Goal: Task Accomplishment & Management: Manage account settings

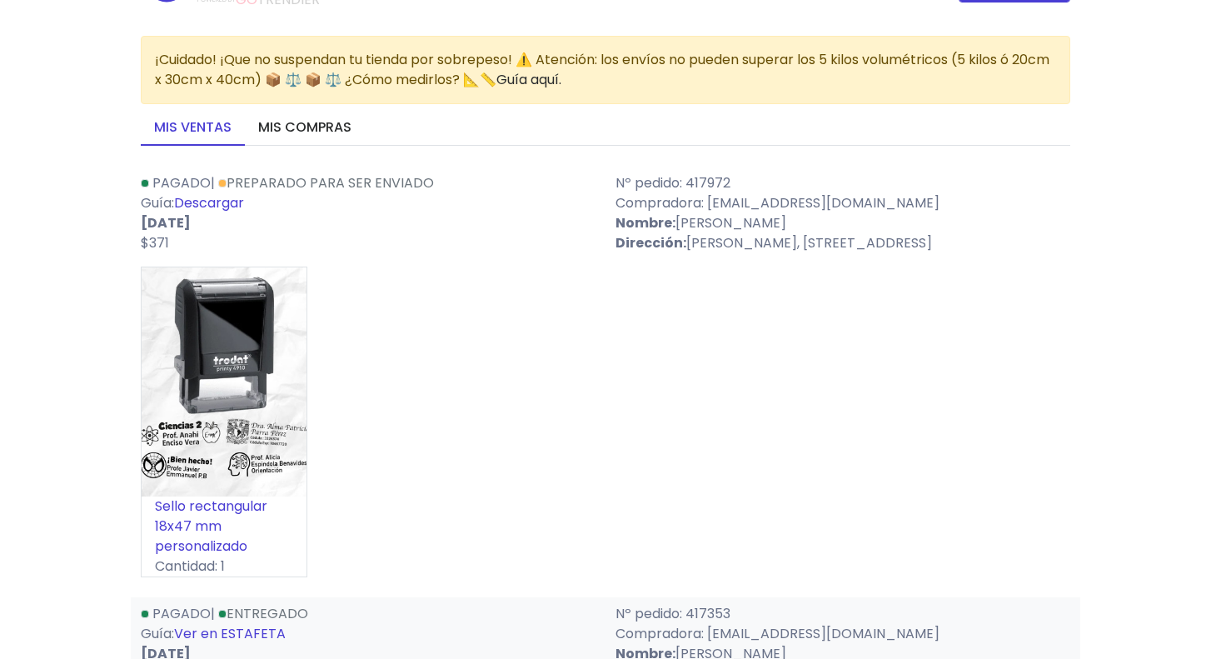
scroll to position [62, 0]
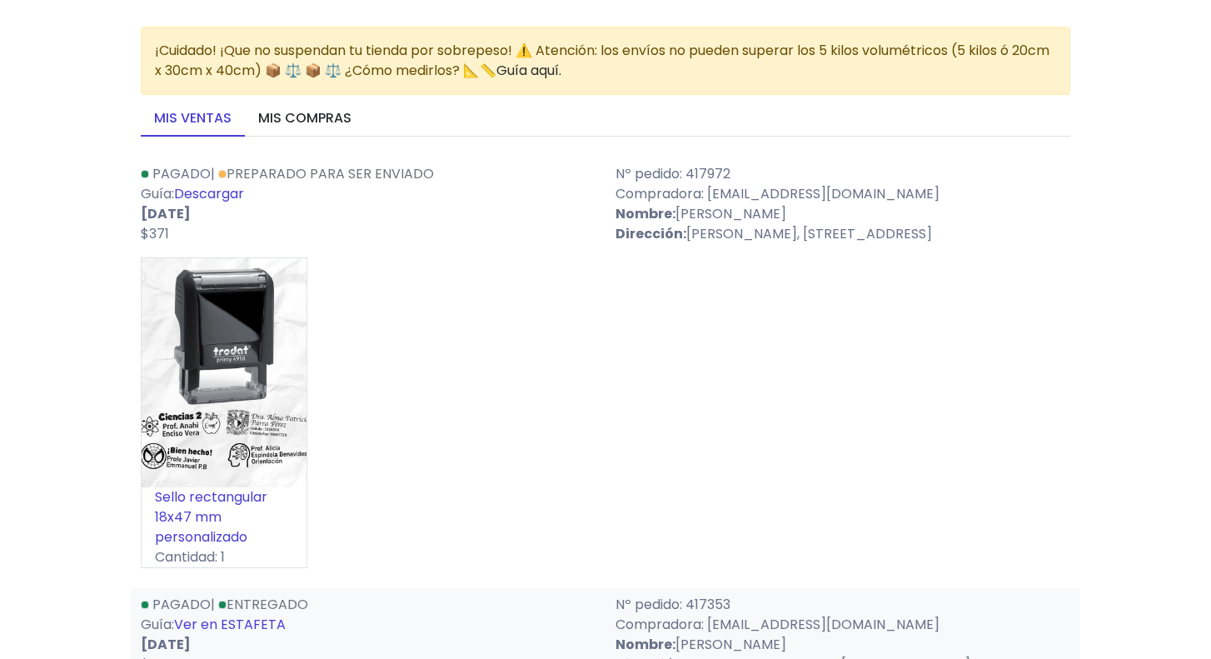
click at [224, 195] on link "Descargar" at bounding box center [209, 193] width 70 height 19
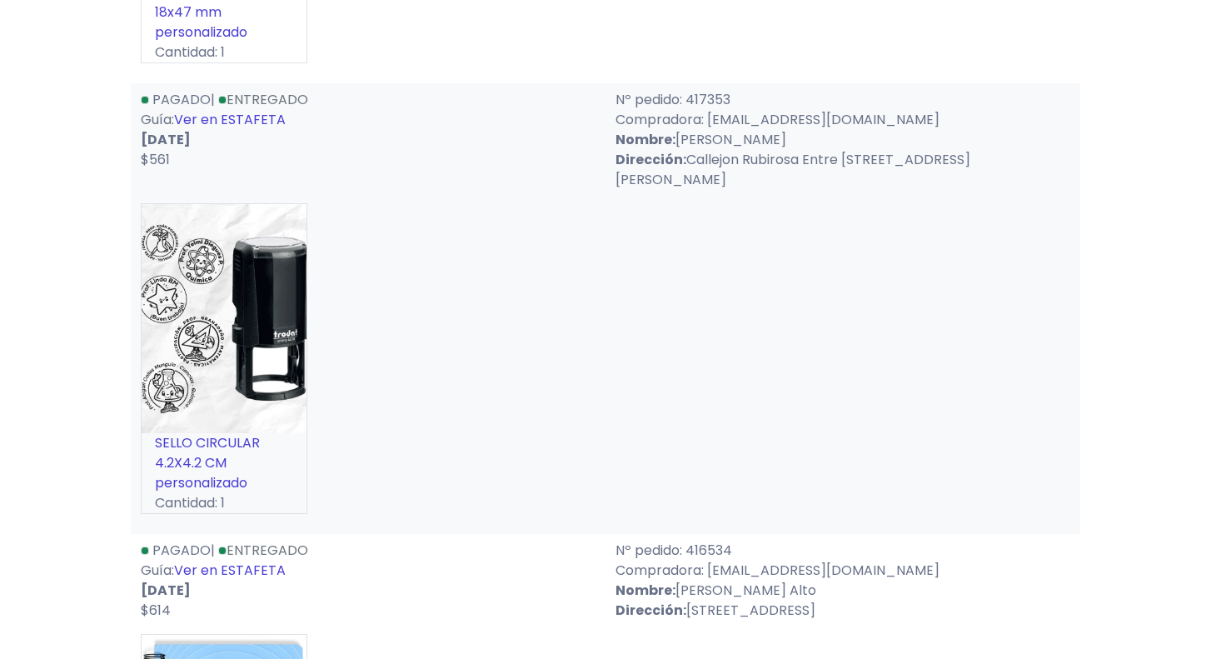
scroll to position [0, 0]
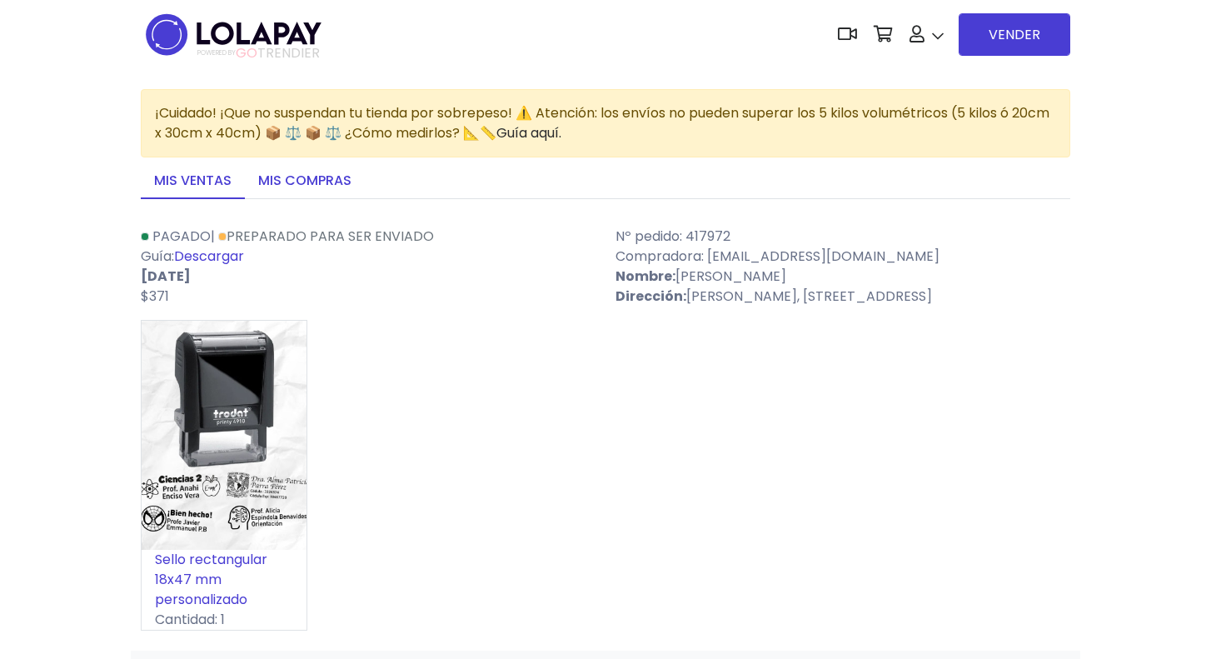
click at [310, 184] on link "Mis compras" at bounding box center [305, 181] width 120 height 35
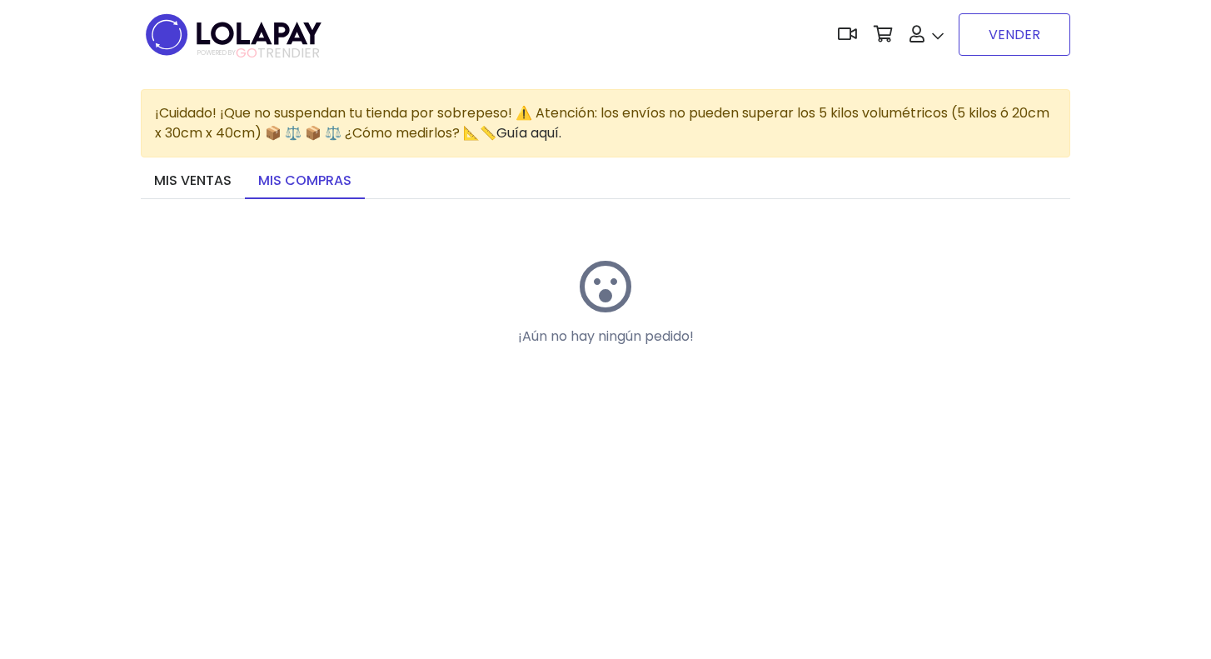
click at [971, 43] on link "VENDER" at bounding box center [1014, 34] width 112 height 42
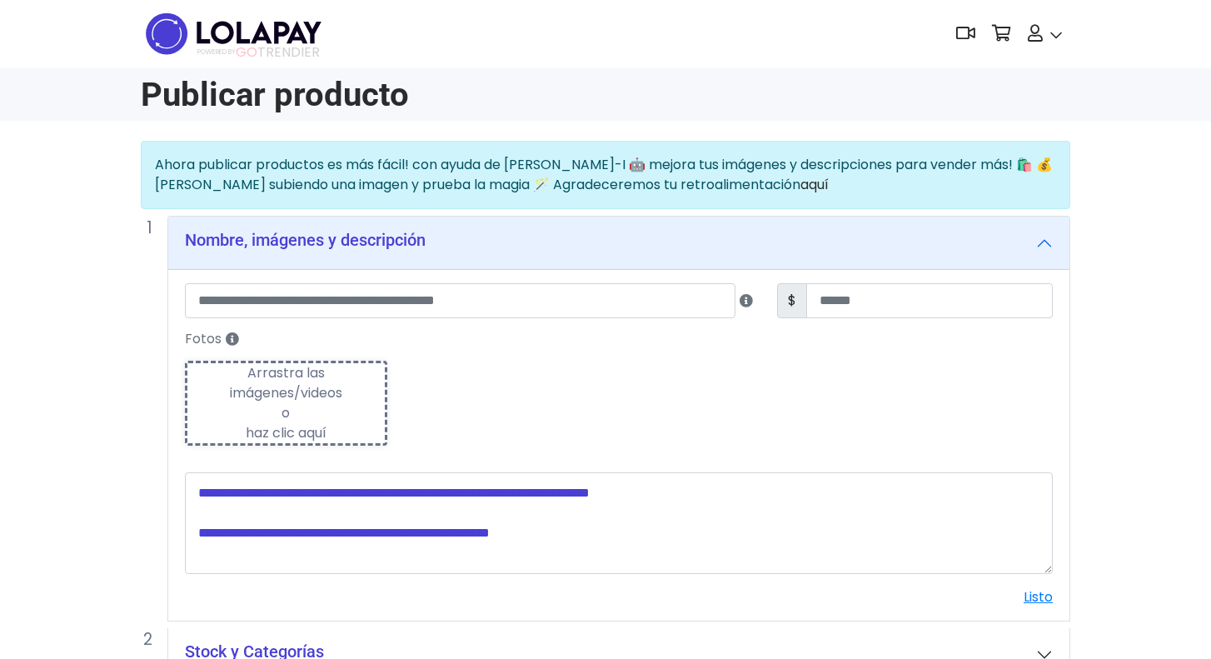
click at [647, 102] on div "Publicar producto" at bounding box center [605, 94] width 949 height 39
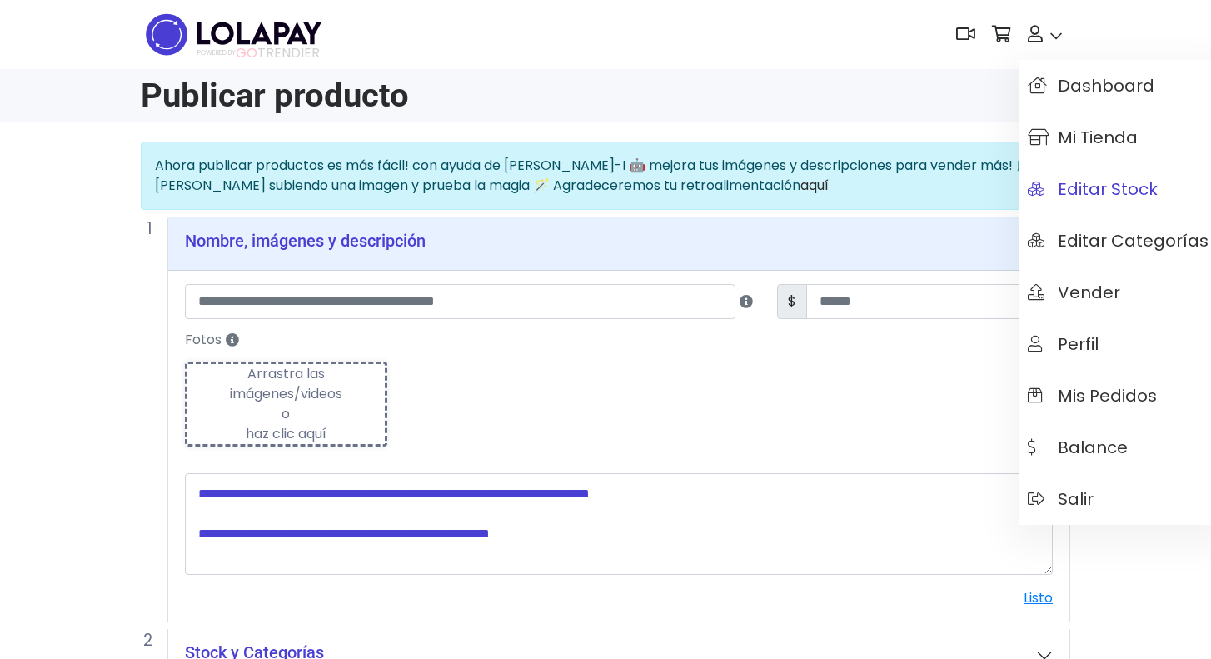
click at [1089, 187] on span "Editar Stock" at bounding box center [1093, 189] width 130 height 18
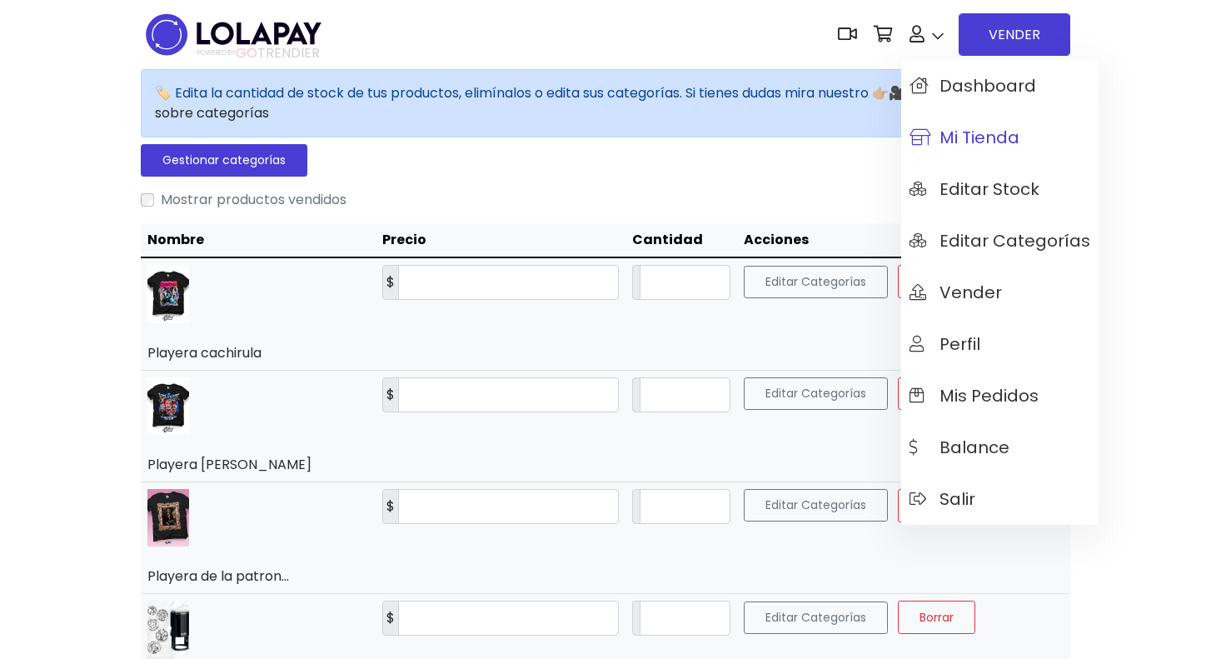
click at [960, 137] on span "Mi tienda" at bounding box center [964, 137] width 110 height 18
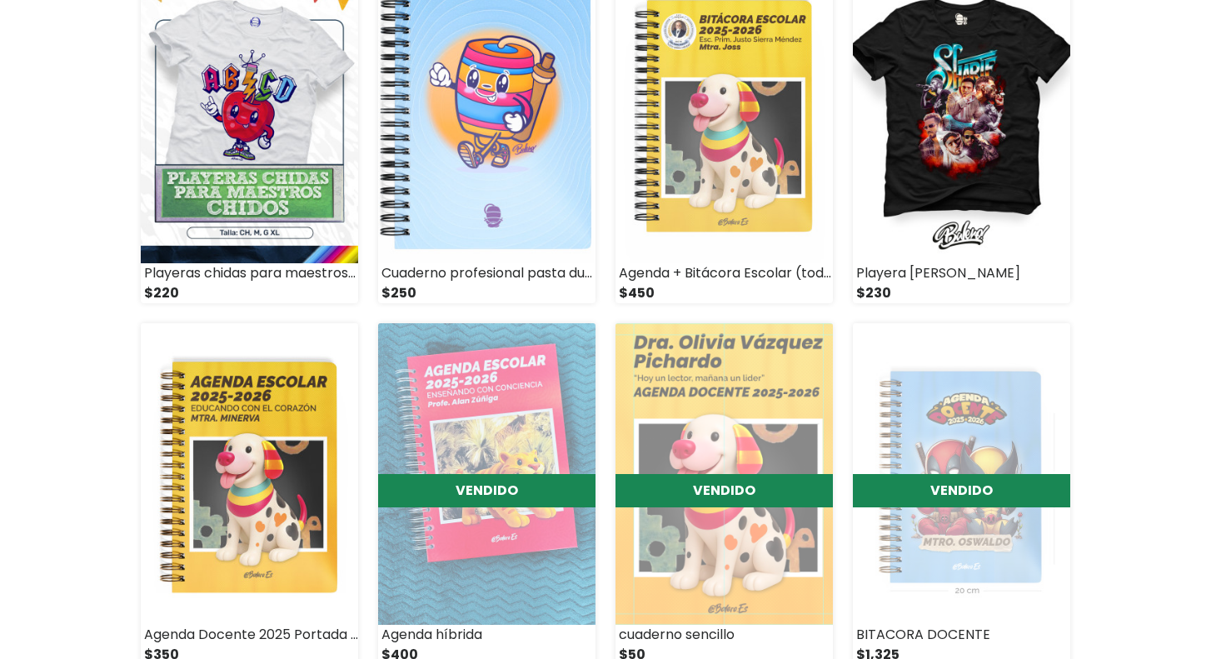
scroll to position [1297, 0]
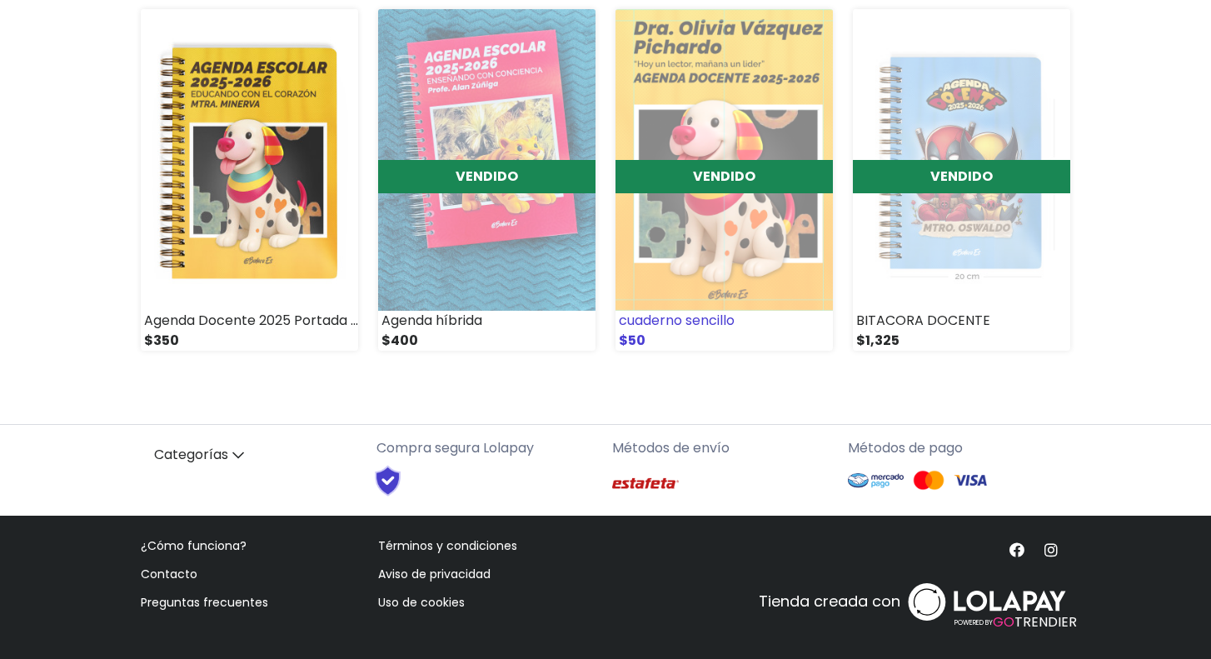
click at [736, 201] on img at bounding box center [723, 159] width 217 height 301
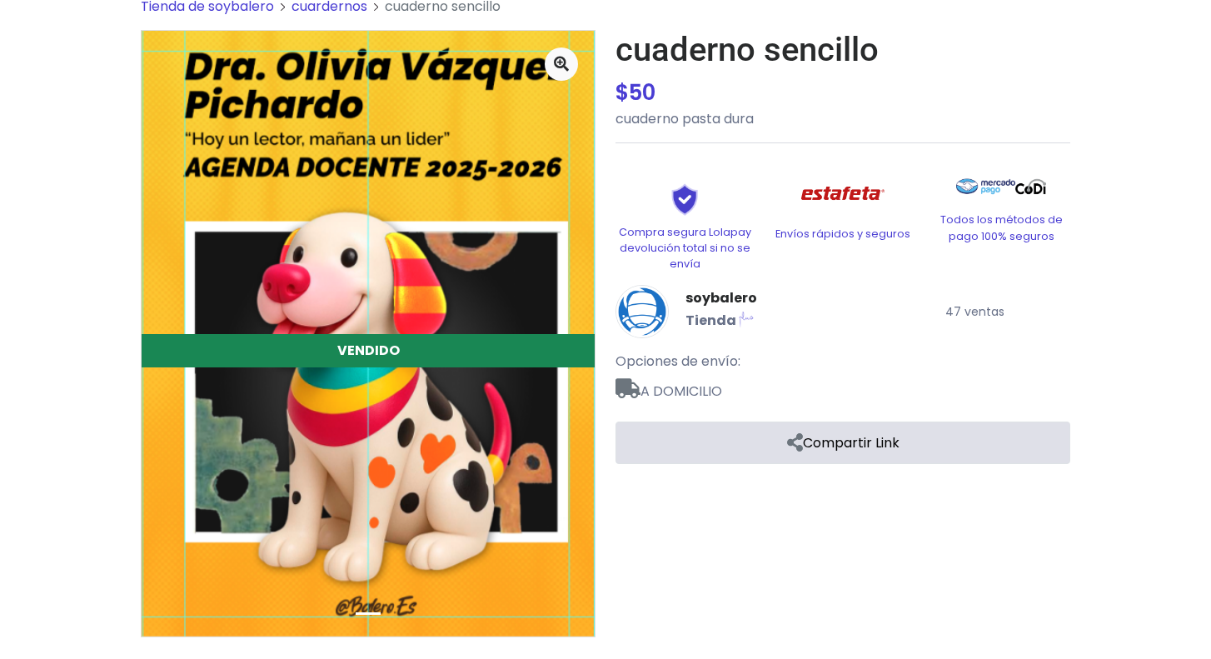
scroll to position [107, 0]
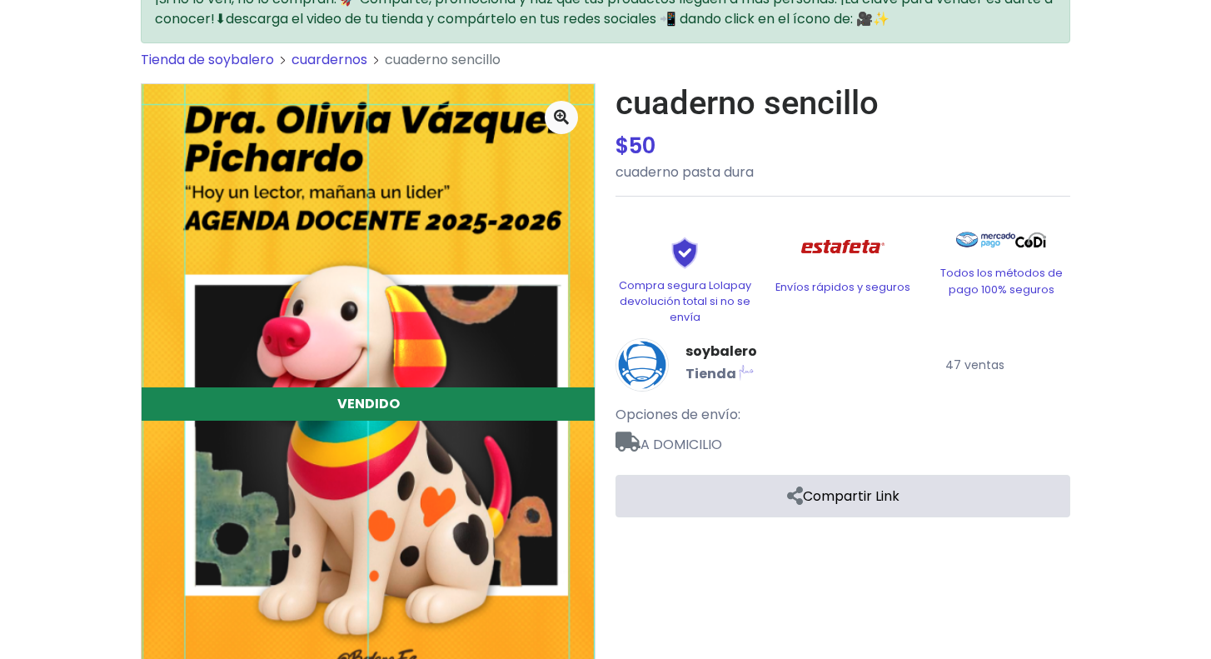
click at [412, 393] on div "VENDIDO" at bounding box center [368, 403] width 453 height 33
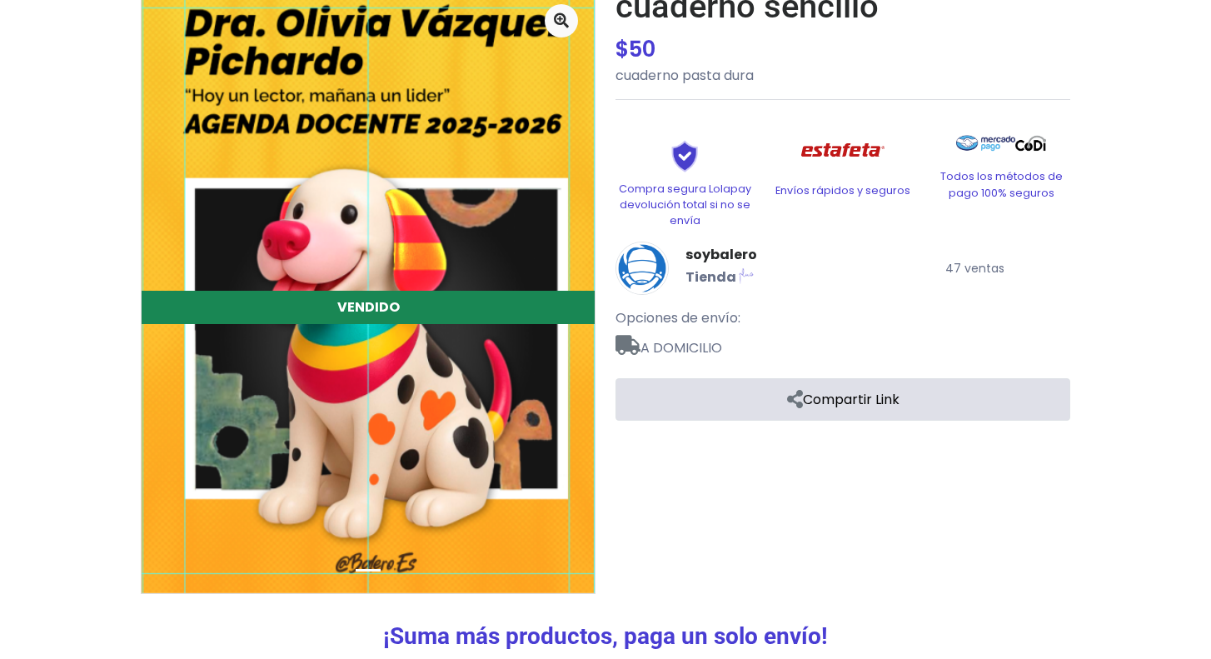
scroll to position [0, 0]
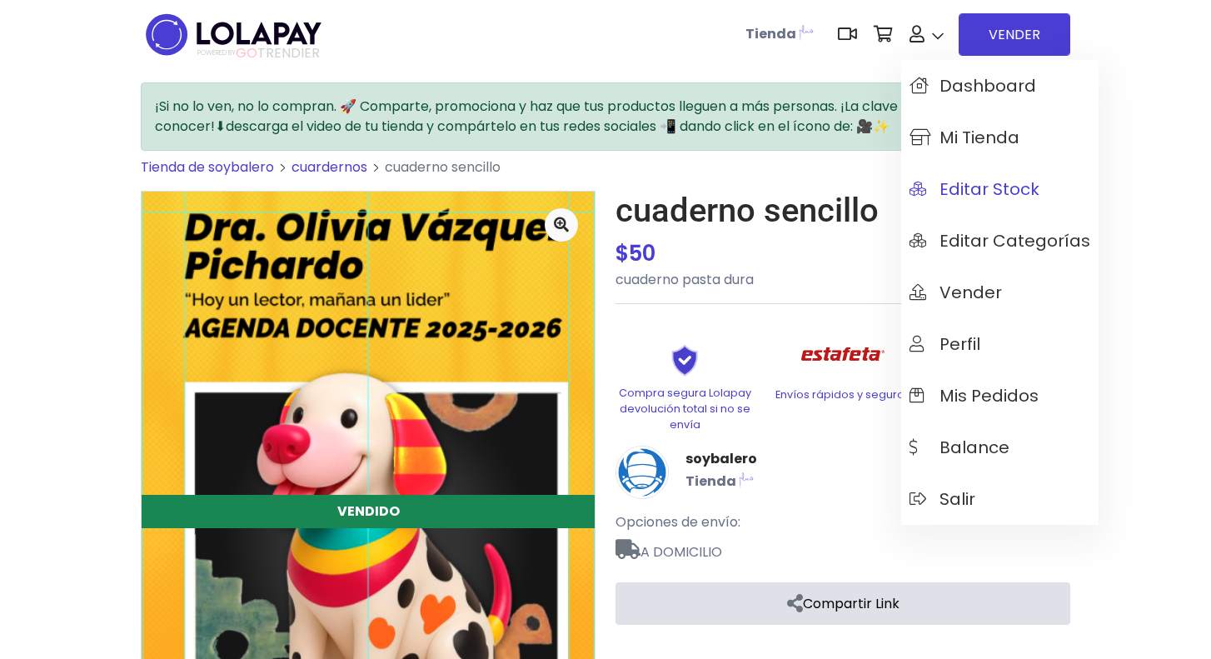
click at [971, 196] on span "Editar Stock" at bounding box center [974, 189] width 130 height 18
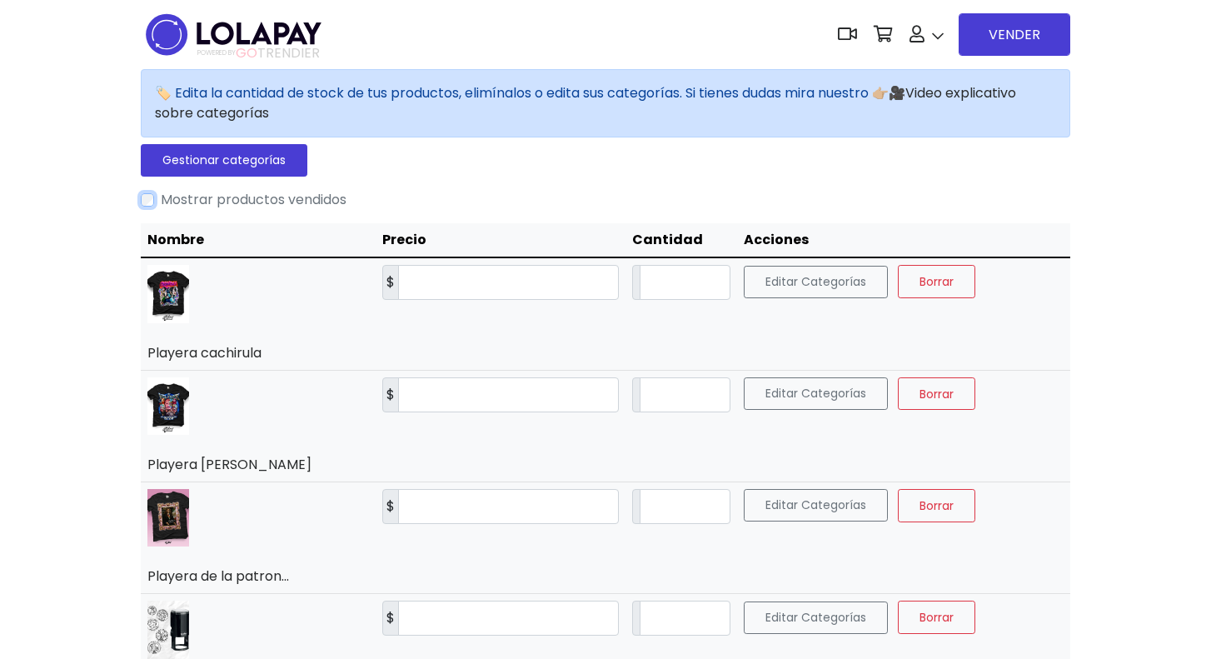
scroll to position [1068, 0]
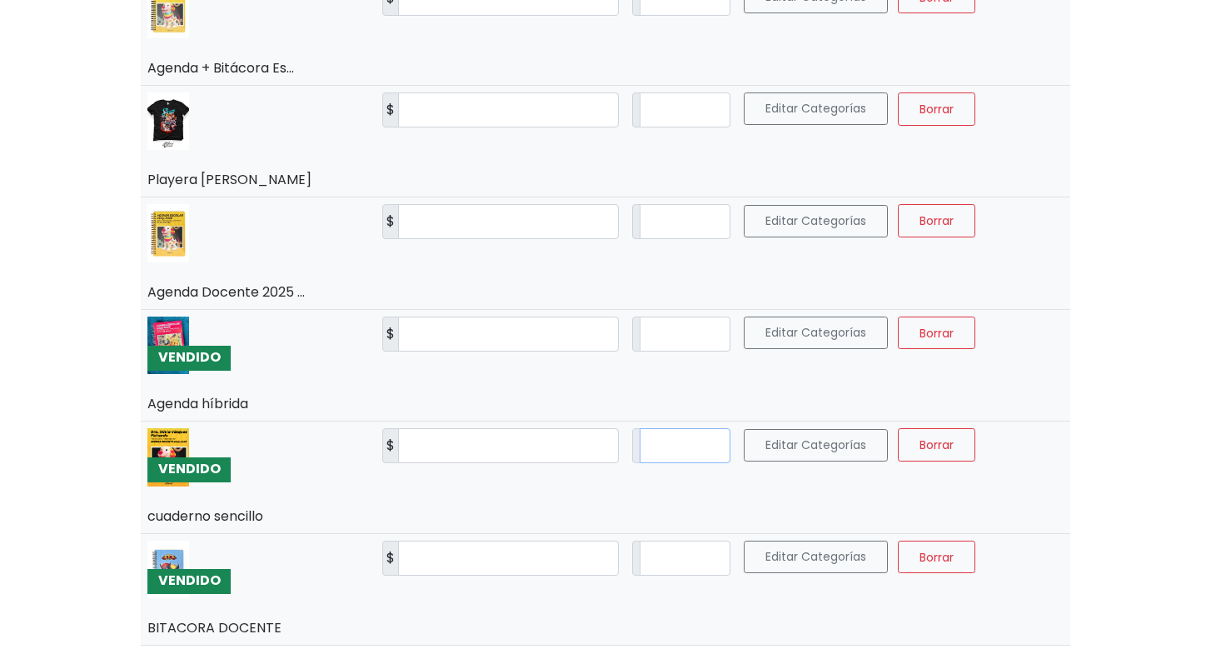
click at [701, 452] on input "*" at bounding box center [685, 445] width 91 height 35
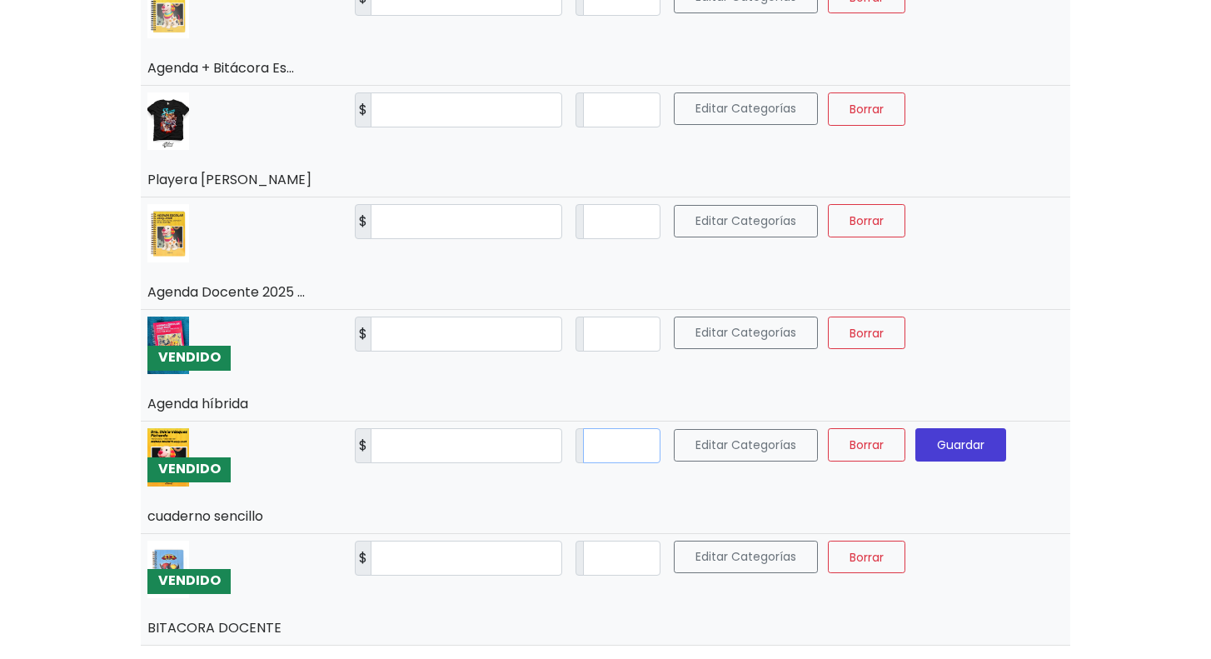
type input "*"
click at [984, 449] on span "Guardar" at bounding box center [960, 444] width 47 height 17
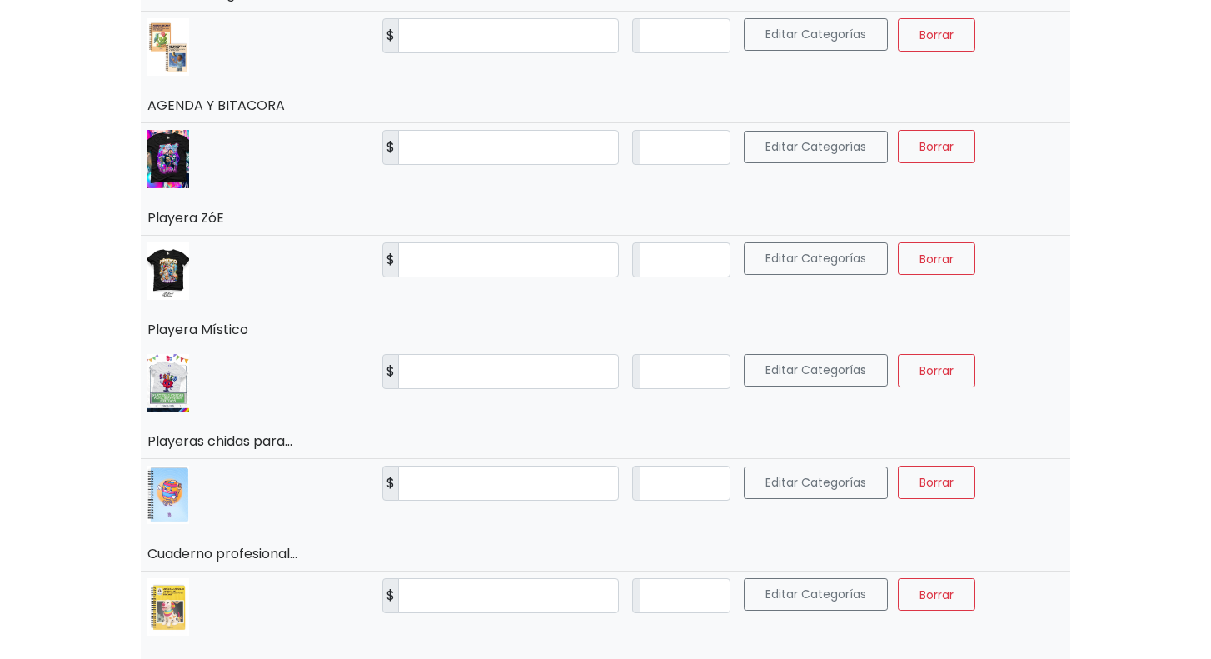
scroll to position [0, 0]
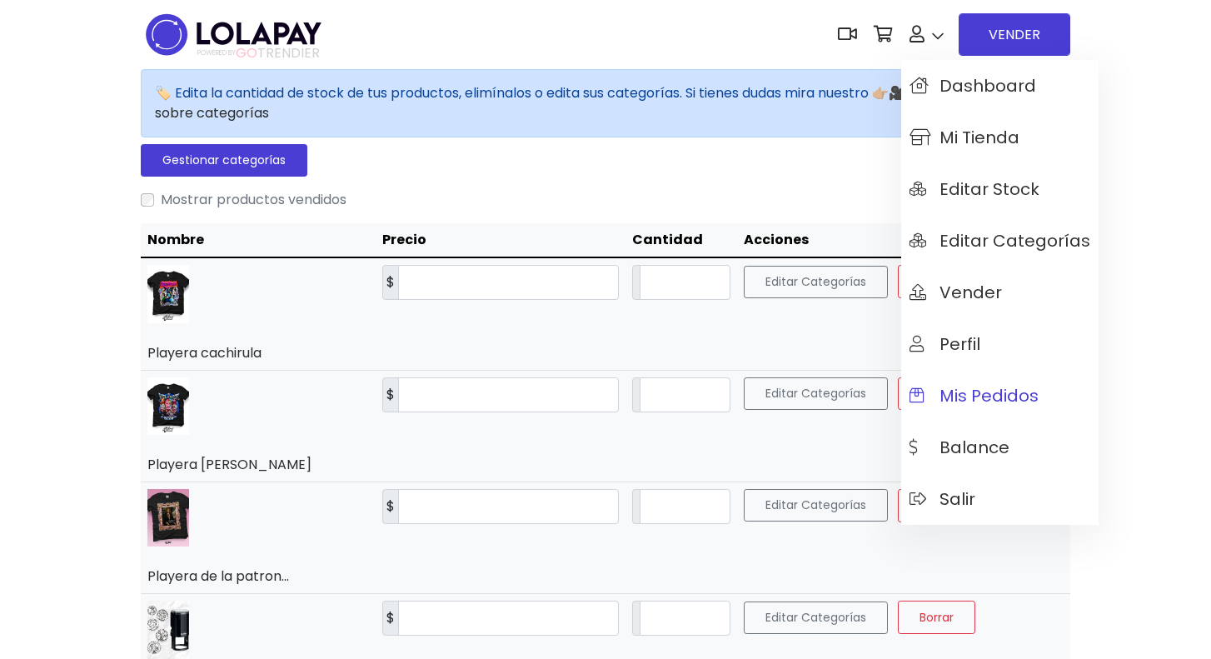
click at [968, 399] on span "Mis pedidos" at bounding box center [973, 395] width 129 height 18
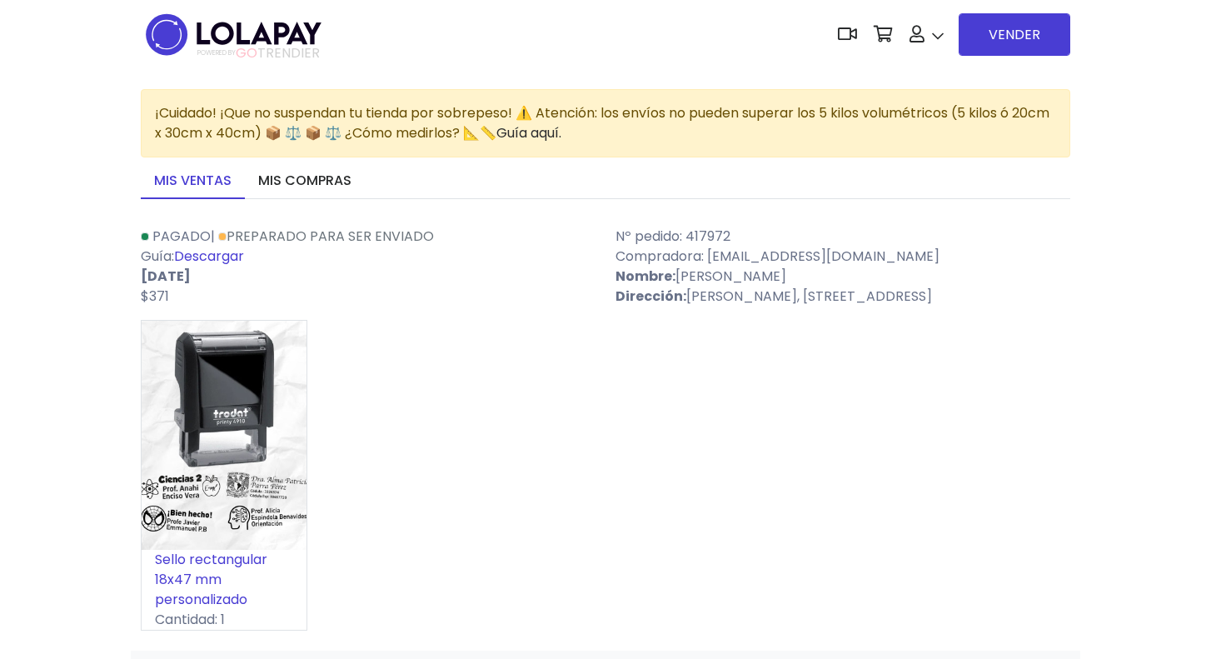
click at [212, 257] on link "Descargar" at bounding box center [209, 255] width 70 height 19
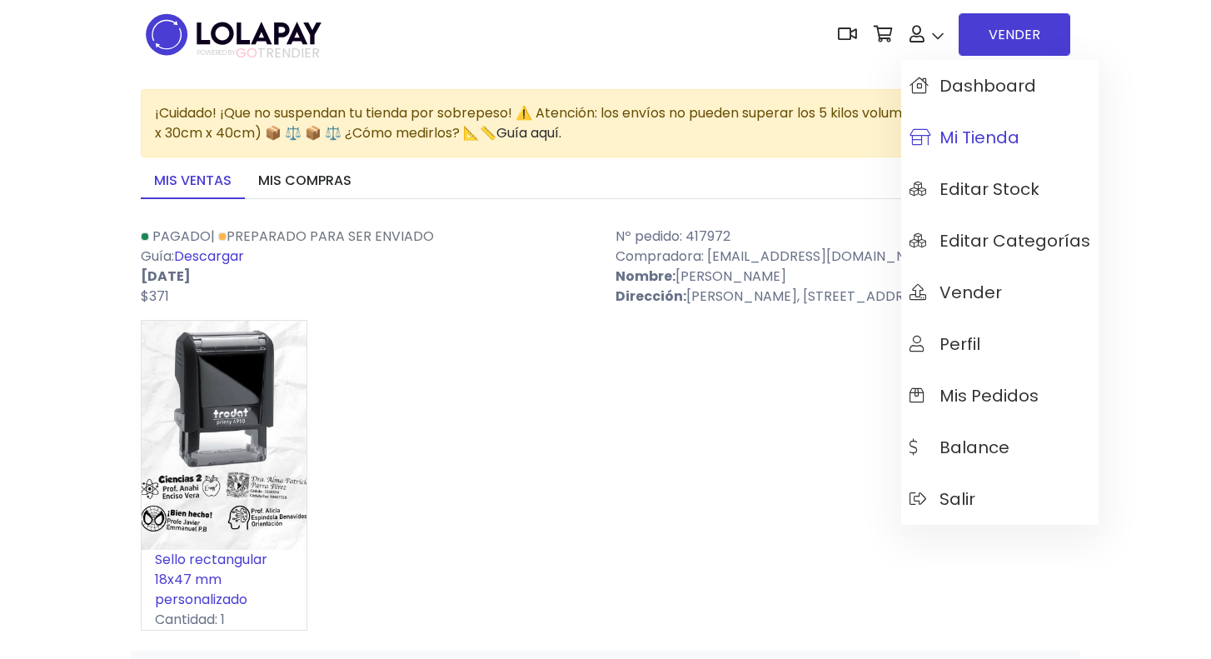
click at [983, 147] on span "Mi tienda" at bounding box center [964, 137] width 110 height 18
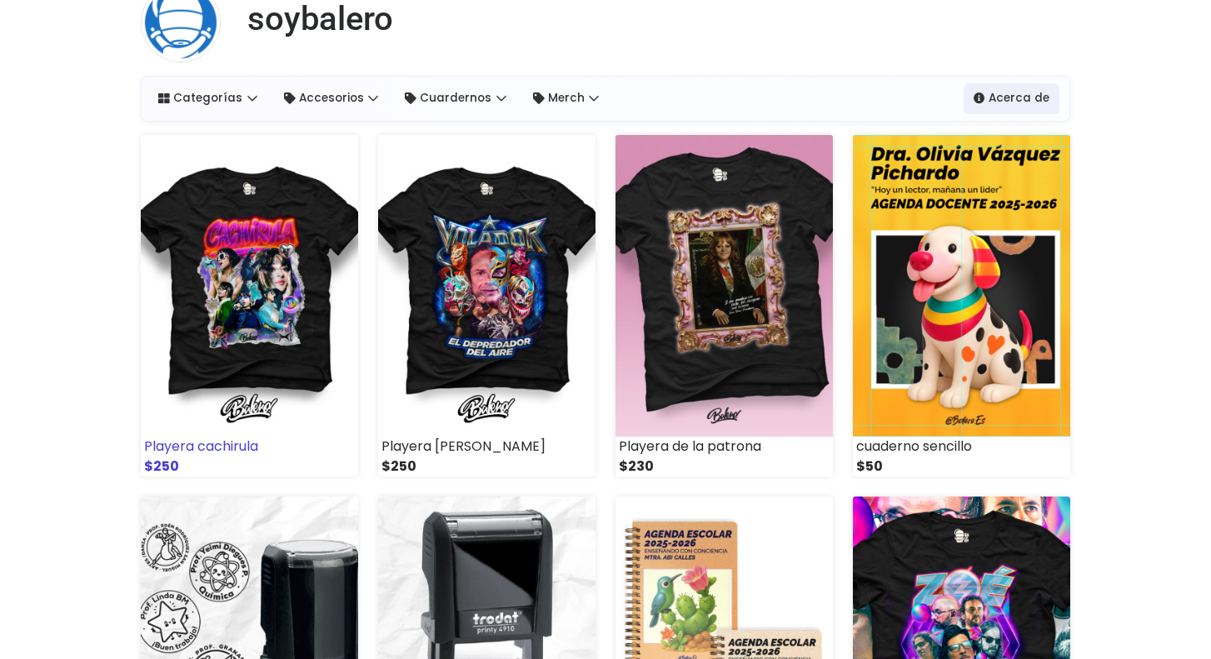
scroll to position [98, 0]
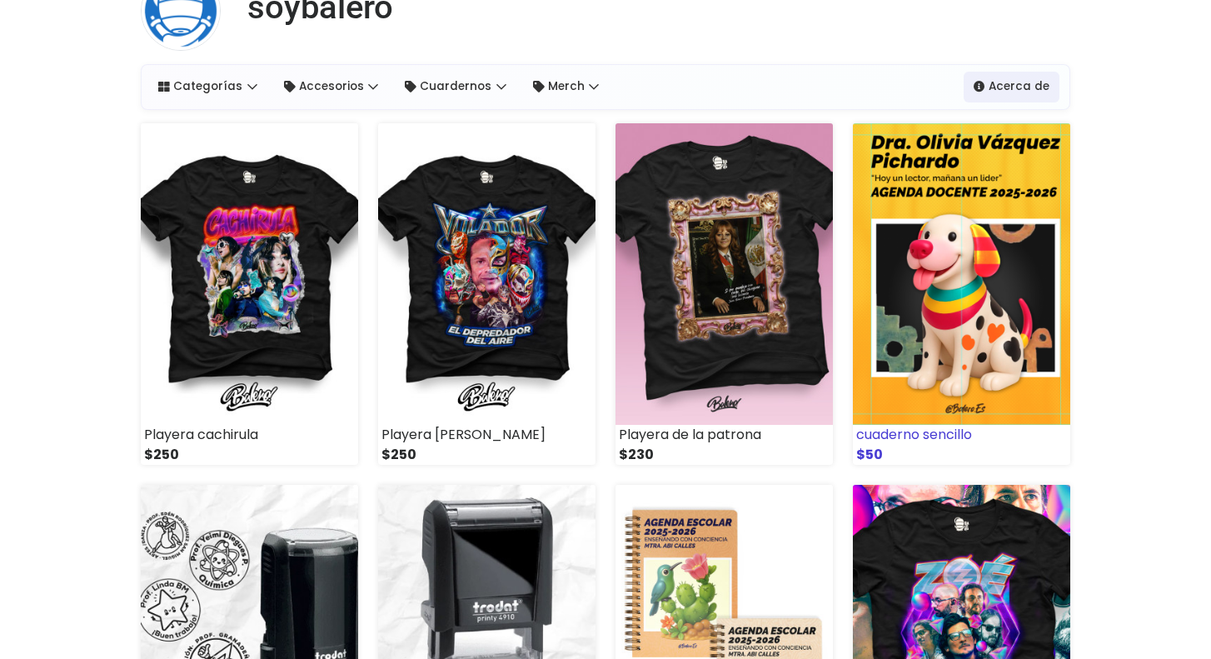
click at [957, 251] on img at bounding box center [961, 273] width 217 height 301
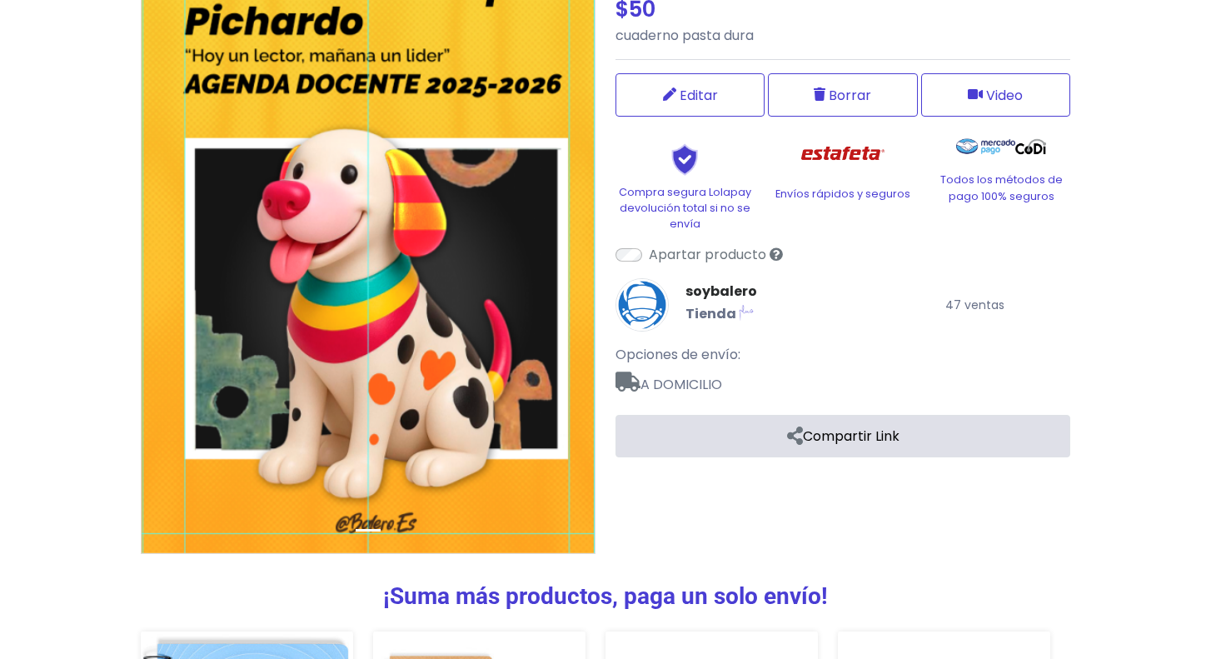
scroll to position [256, 0]
